Goal: Book appointment/travel/reservation

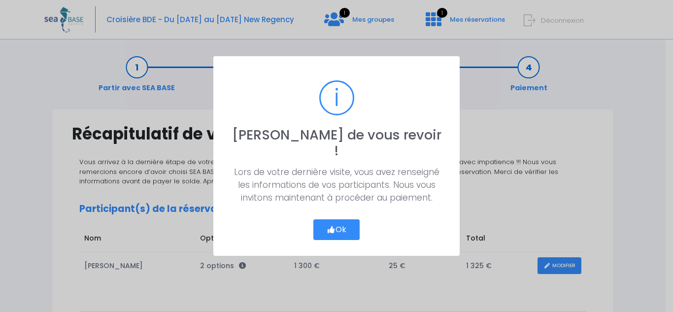
click at [335, 227] on button "Ok" at bounding box center [336, 229] width 46 height 21
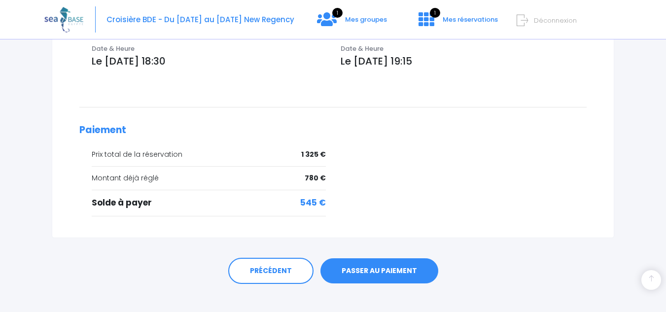
scroll to position [381, 0]
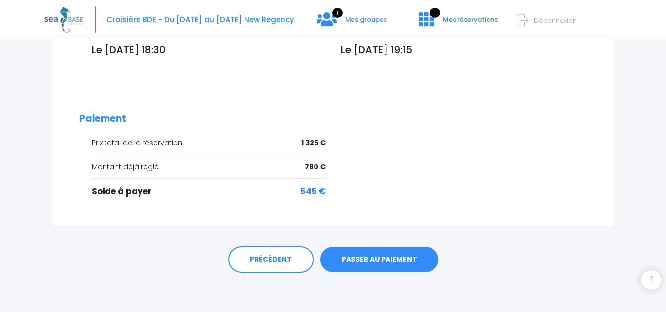
click at [363, 259] on link "PASSER AU PAIEMENT" at bounding box center [379, 260] width 118 height 26
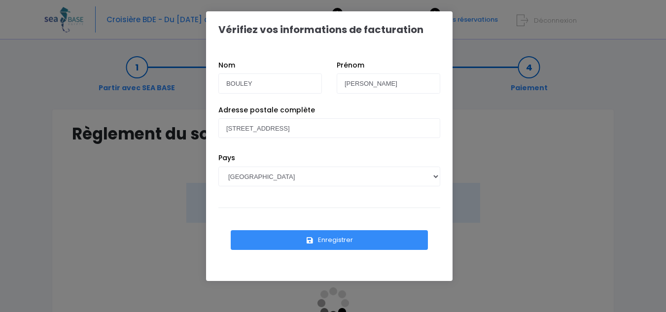
click at [343, 242] on button "Enregistrer" at bounding box center [329, 240] width 197 height 20
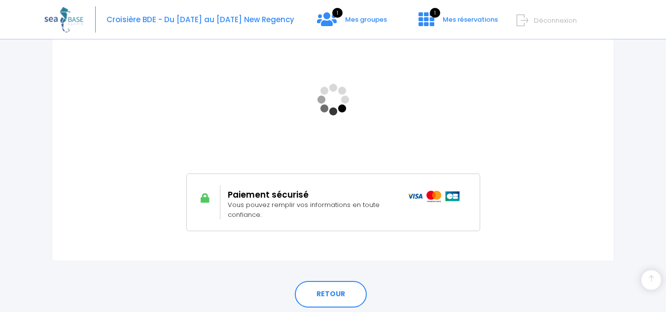
scroll to position [91, 0]
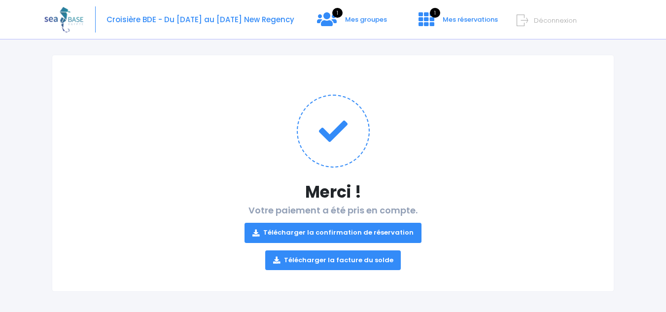
scroll to position [59, 0]
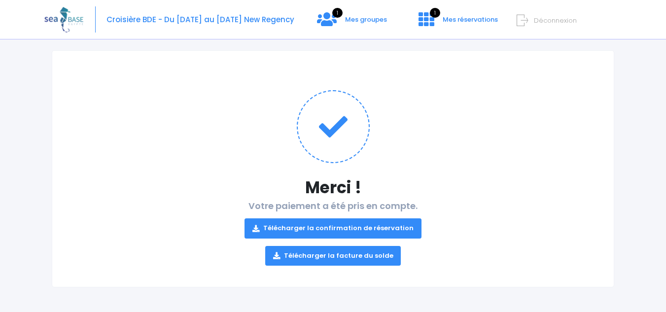
click at [381, 253] on link "Télécharger la facture du solde" at bounding box center [333, 256] width 136 height 20
